Goal: Information Seeking & Learning: Learn about a topic

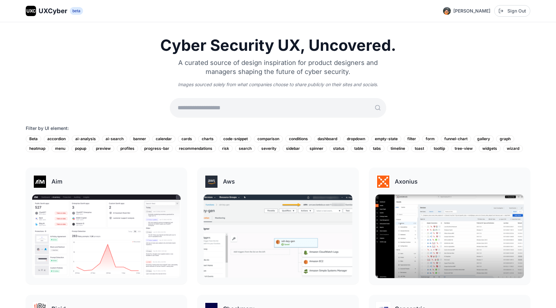
click at [228, 98] on div "Cyber Security UX, Uncovered. A curated source of design inspiration for produc…" at bounding box center [278, 95] width 504 height 115
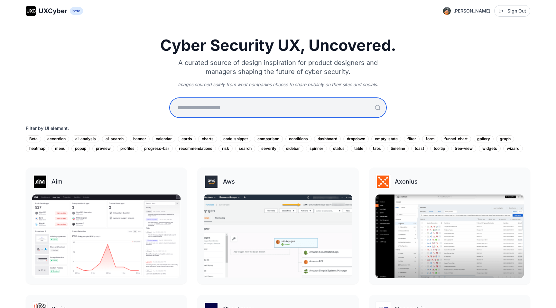
click at [229, 100] on input "text" at bounding box center [278, 107] width 216 height 19
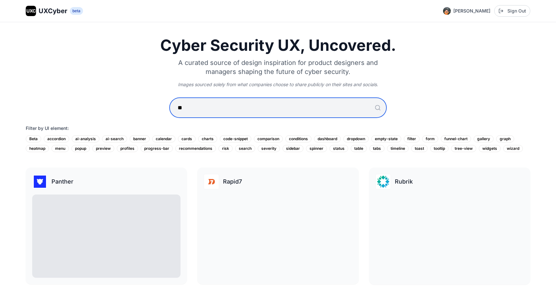
type input "*"
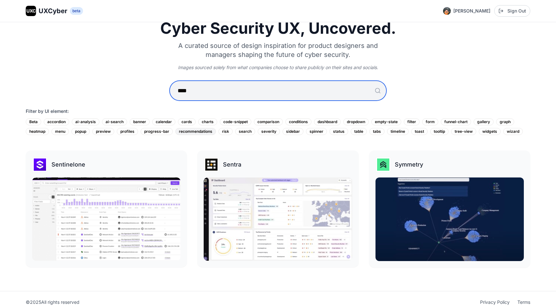
scroll to position [21, 0]
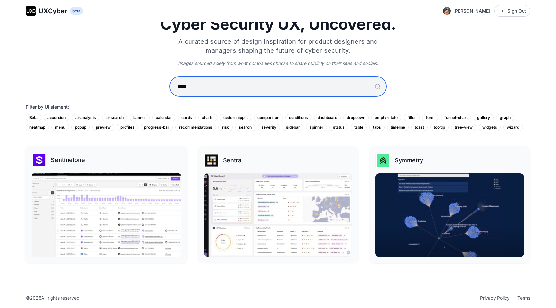
type input "****"
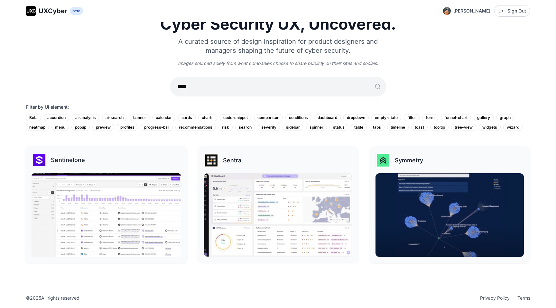
click at [99, 162] on div "Sentinelone" at bounding box center [107, 159] width 150 height 15
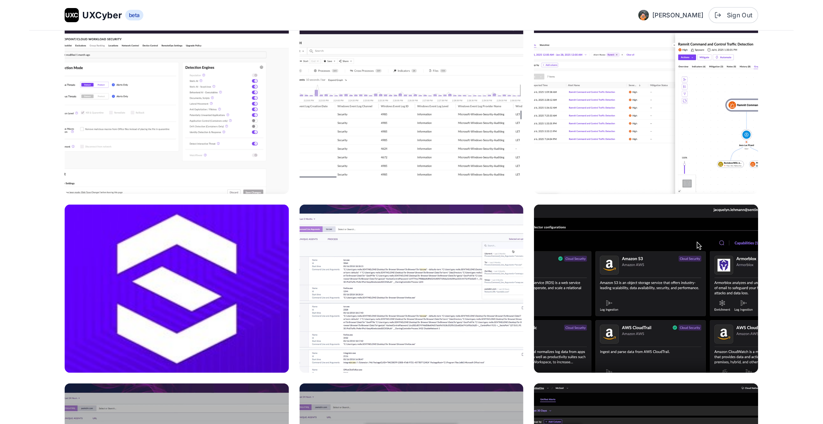
scroll to position [92, 0]
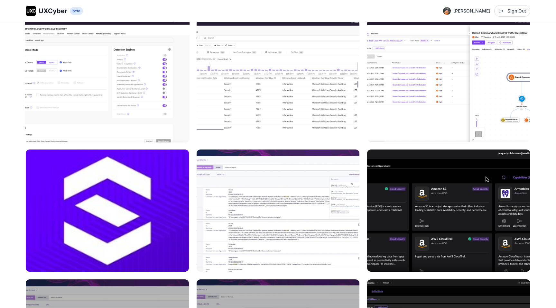
click at [149, 99] on img at bounding box center [107, 81] width 165 height 124
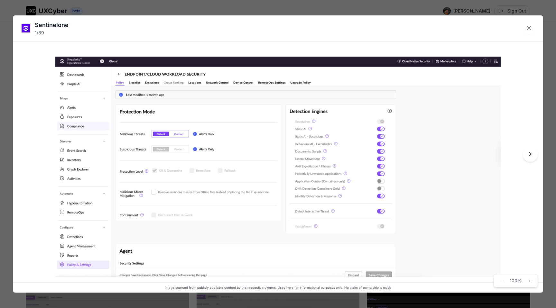
click at [85, 233] on img at bounding box center [277, 167] width 445 height 221
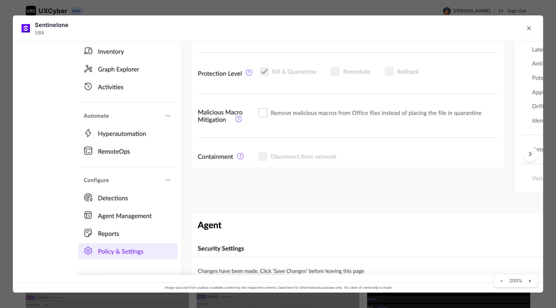
click at [236, 181] on img at bounding box center [499, 64] width 848 height 421
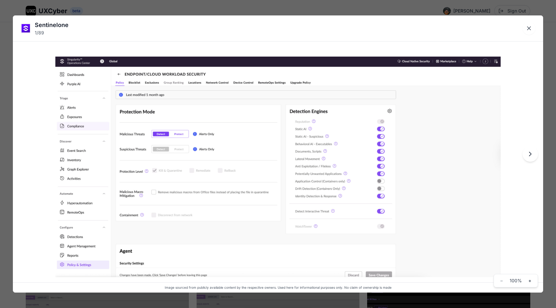
click at [60, 242] on img at bounding box center [277, 167] width 445 height 221
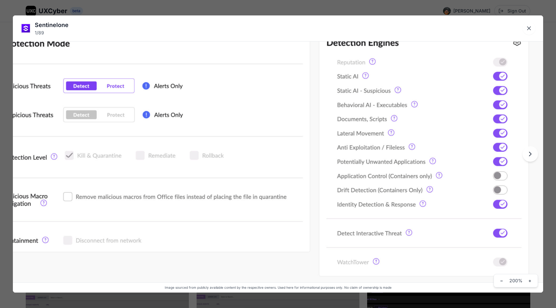
drag, startPoint x: 56, startPoint y: 234, endPoint x: 268, endPoint y: 131, distance: 235.9
click at [268, 131] on img at bounding box center [304, 148] width 848 height 421
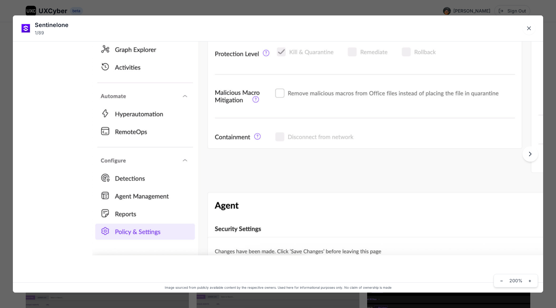
click at [161, 181] on img at bounding box center [516, 45] width 848 height 421
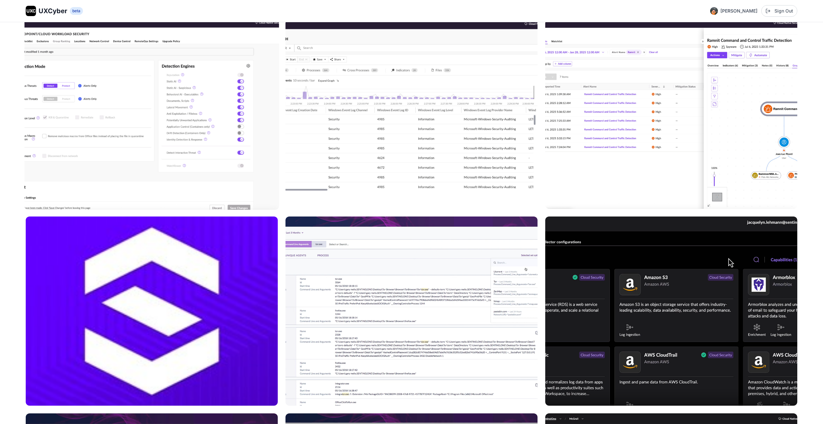
click at [188, 115] on img at bounding box center [151, 114] width 255 height 191
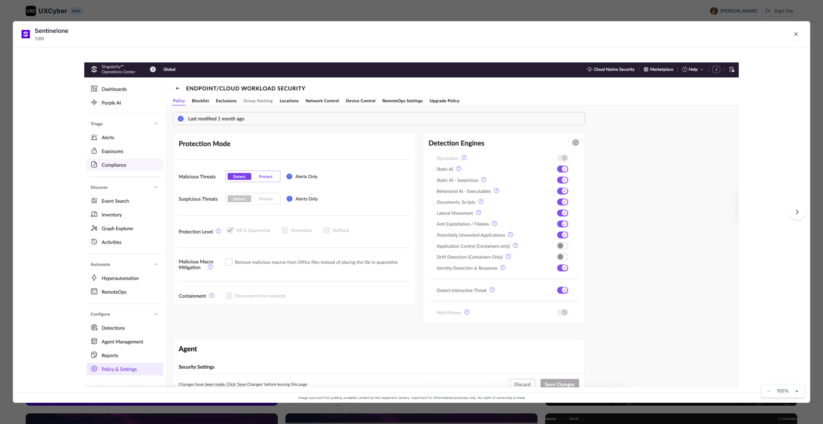
click at [104, 308] on img at bounding box center [411, 224] width 655 height 325
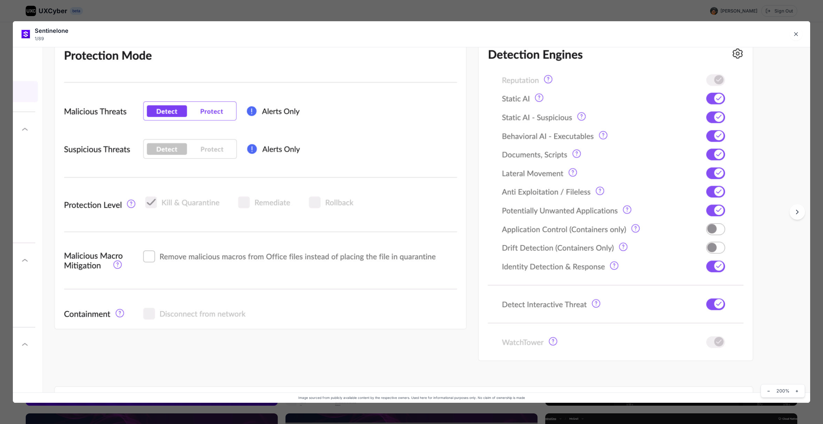
drag, startPoint x: 155, startPoint y: 339, endPoint x: 435, endPoint y: 221, distance: 303.7
click at [429, 221] on img at bounding box center [460, 193] width 1112 height 551
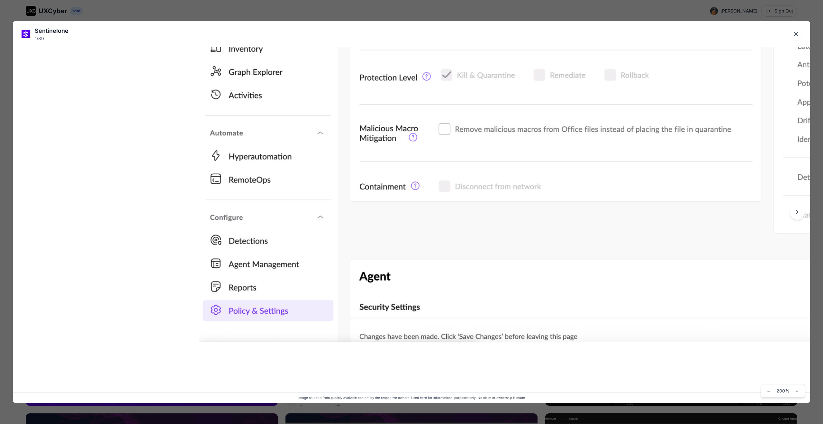
drag, startPoint x: 222, startPoint y: 268, endPoint x: 241, endPoint y: 259, distance: 21.3
click at [242, 259] on img at bounding box center [755, 65] width 1112 height 551
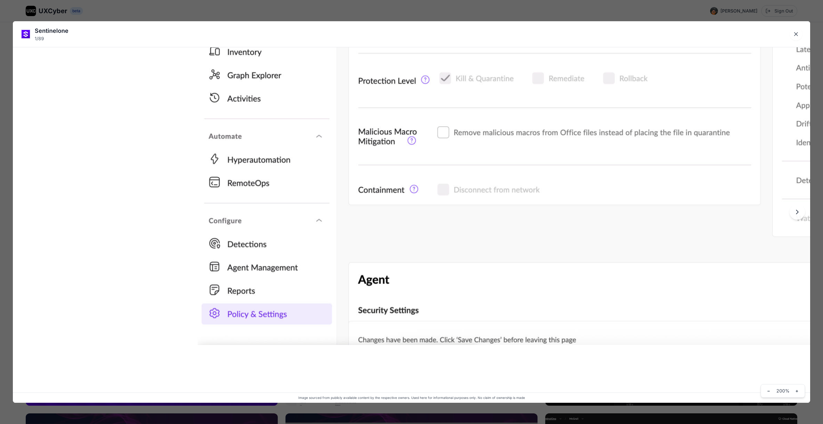
drag, startPoint x: 255, startPoint y: 242, endPoint x: 257, endPoint y: 232, distance: 9.9
click at [257, 232] on img at bounding box center [754, 69] width 1112 height 551
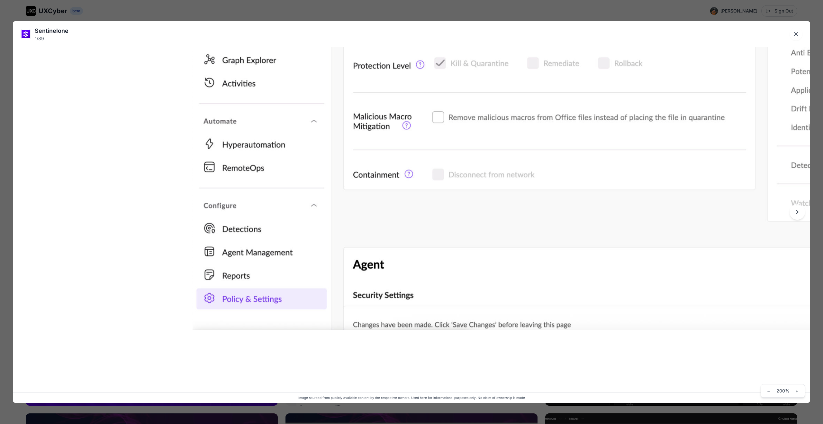
drag, startPoint x: 255, startPoint y: 232, endPoint x: 249, endPoint y: 232, distance: 5.8
click at [250, 231] on img at bounding box center [749, 53] width 1112 height 551
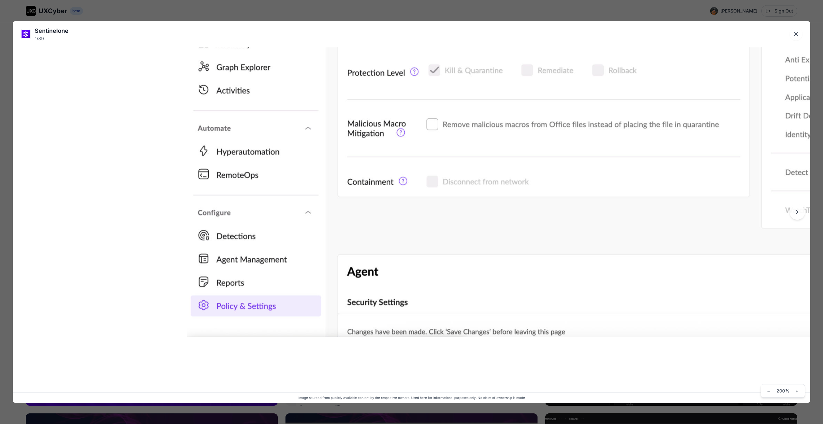
drag, startPoint x: 249, startPoint y: 232, endPoint x: 238, endPoint y: 235, distance: 11.2
click at [238, 239] on img at bounding box center [743, 60] width 1112 height 551
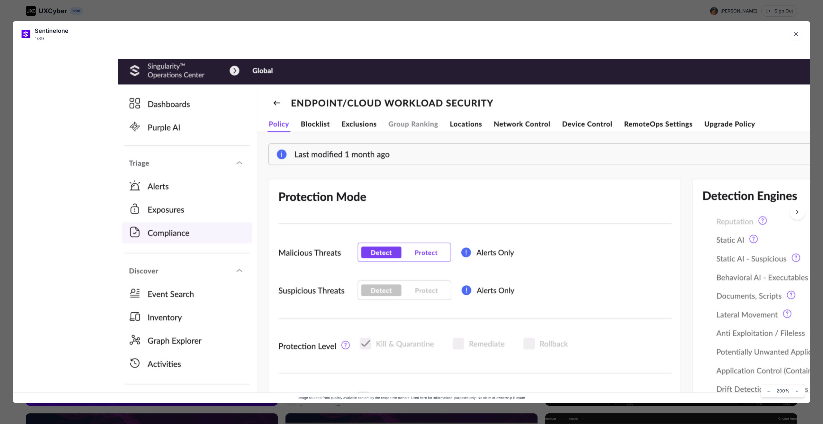
click at [311, 193] on img at bounding box center [674, 334] width 1112 height 551
